Goal: Task Accomplishment & Management: Manage account settings

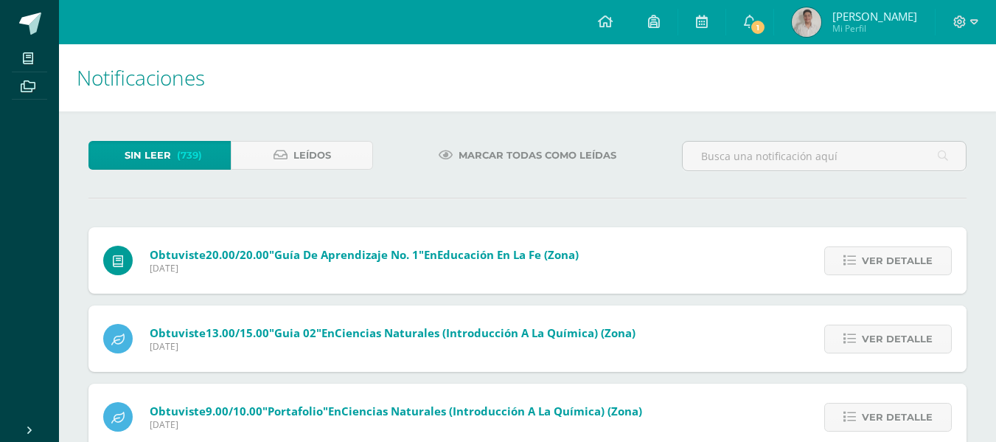
click at [185, 152] on span "(739)" at bounding box center [189, 155] width 25 height 27
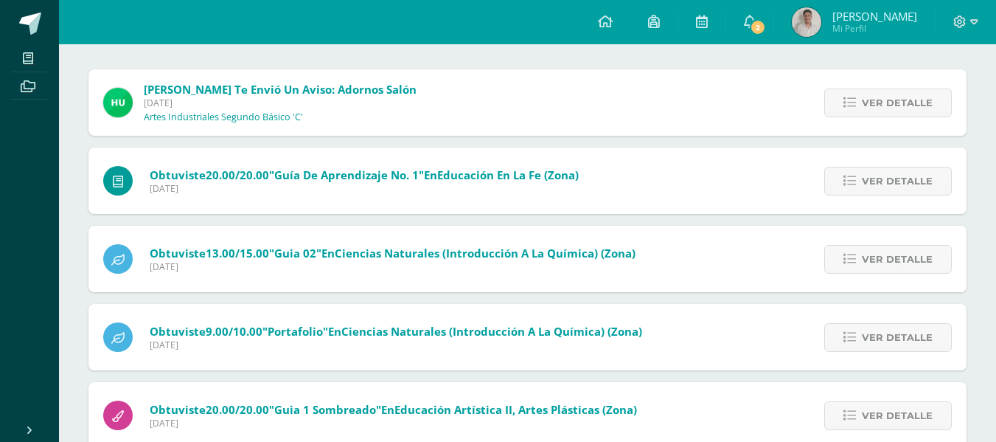
scroll to position [74, 0]
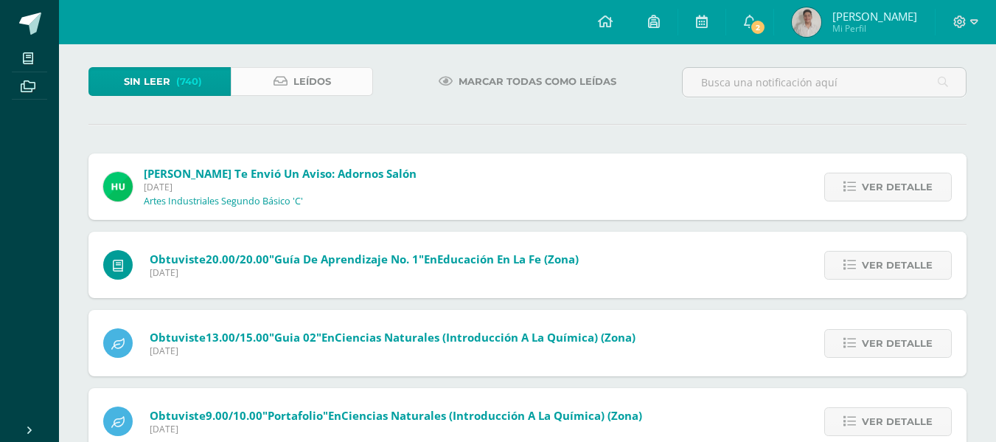
click at [361, 77] on link "Leídos" at bounding box center [302, 81] width 142 height 29
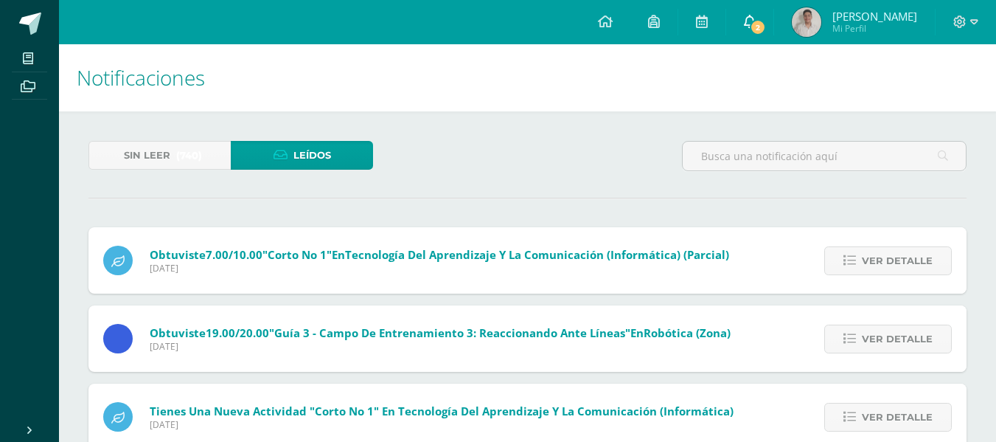
click at [770, 31] on link "2" at bounding box center [749, 22] width 47 height 44
